Goal: Information Seeking & Learning: Check status

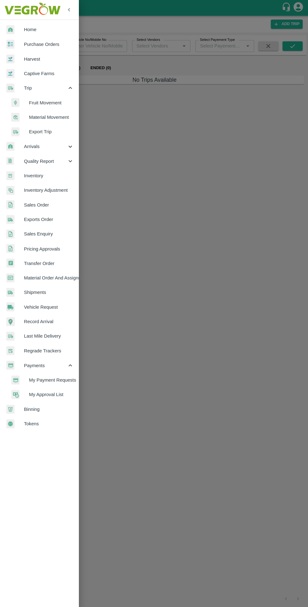
click at [33, 375] on li "My Payment Requests" at bounding box center [42, 379] width 74 height 14
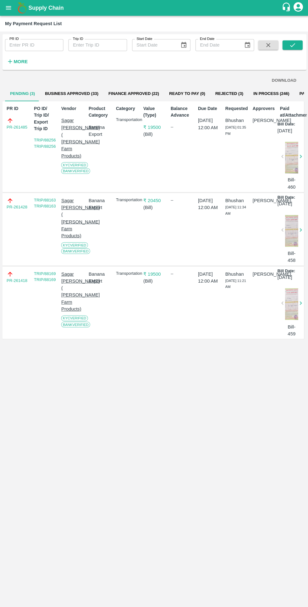
click at [250, 90] on button "In Process (246)" at bounding box center [271, 93] width 46 height 15
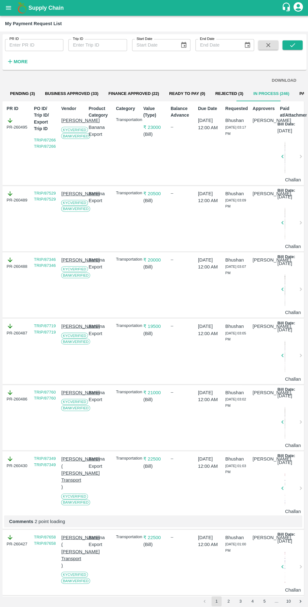
click at [294, 92] on button "Paid (4901)" at bounding box center [310, 93] width 32 height 15
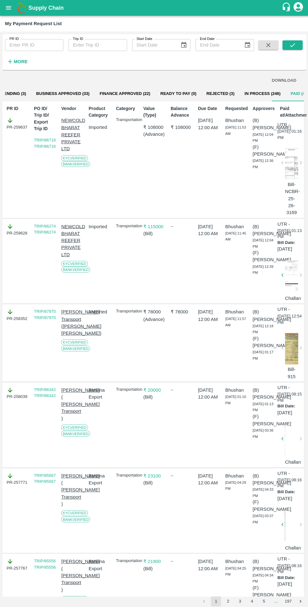
click at [25, 58] on h6 "More" at bounding box center [21, 61] width 14 height 8
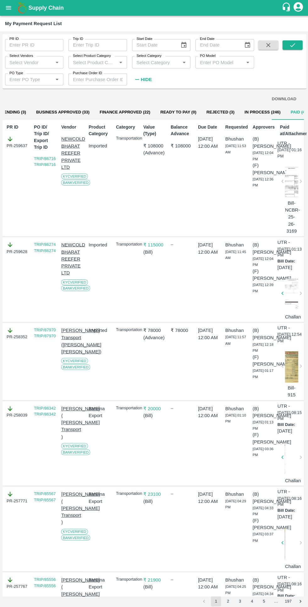
click at [14, 8] on button "open drawer" at bounding box center [8, 8] width 14 height 14
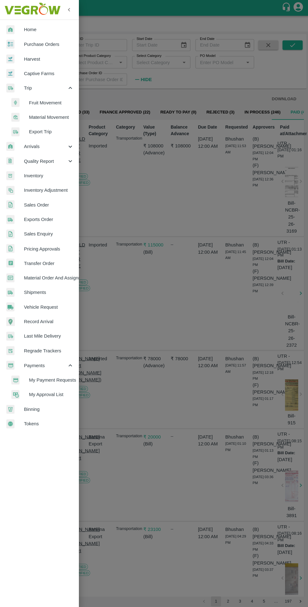
click at [37, 120] on span "Material Movement" at bounding box center [51, 117] width 45 height 7
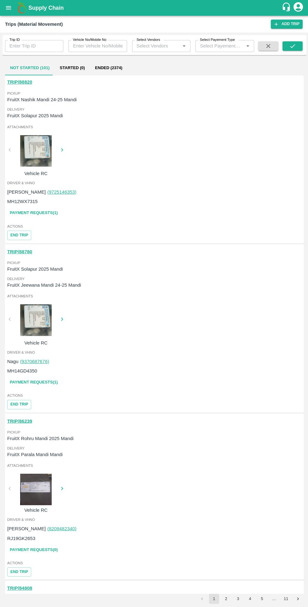
click at [23, 210] on link "Payment Requests( 1 )" at bounding box center [33, 212] width 53 height 11
